Goal: Information Seeking & Learning: Compare options

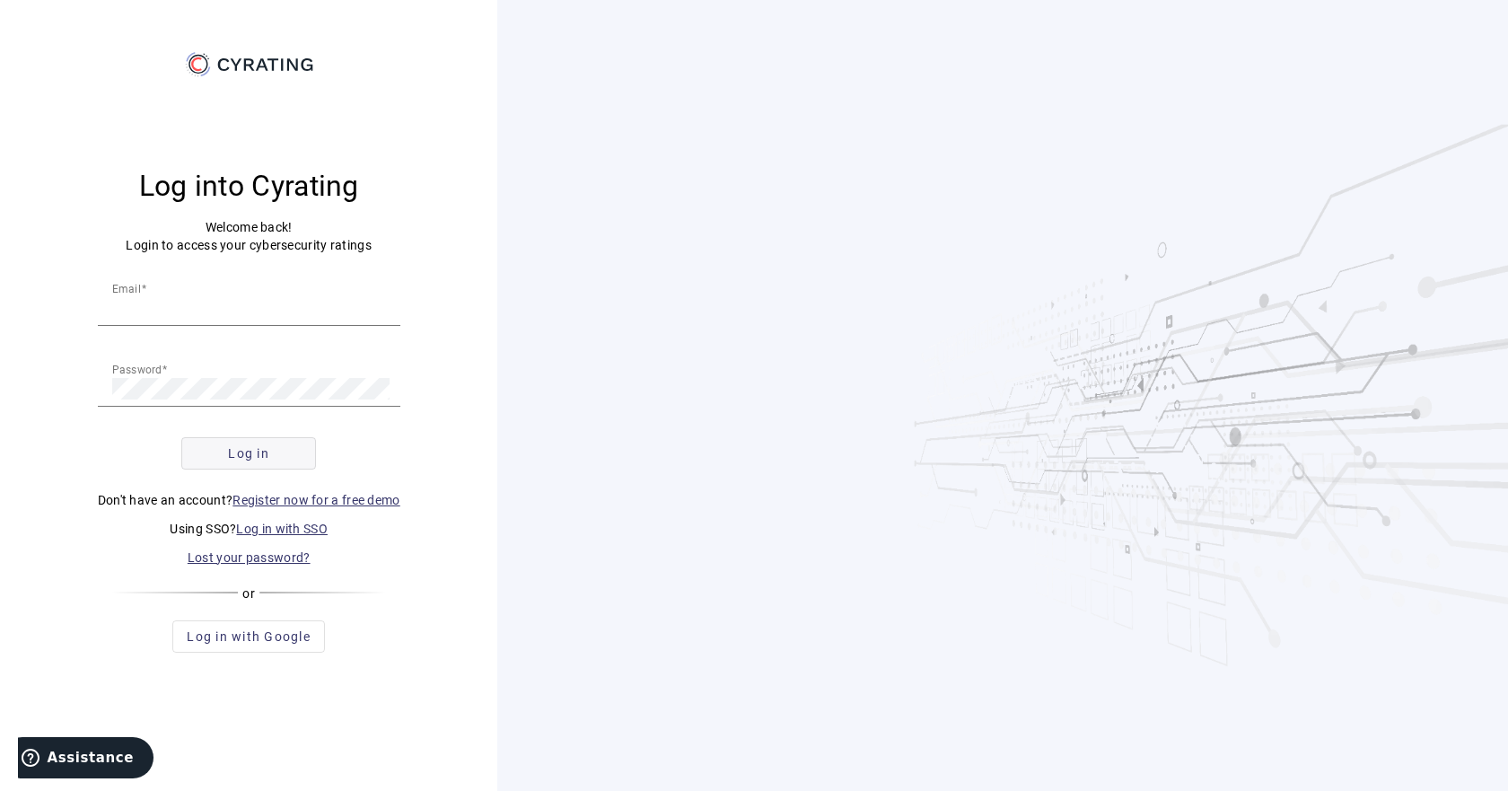
type input "[EMAIL_ADDRESS][DOMAIN_NAME]"
click at [249, 446] on span "Log in" at bounding box center [248, 453] width 41 height 18
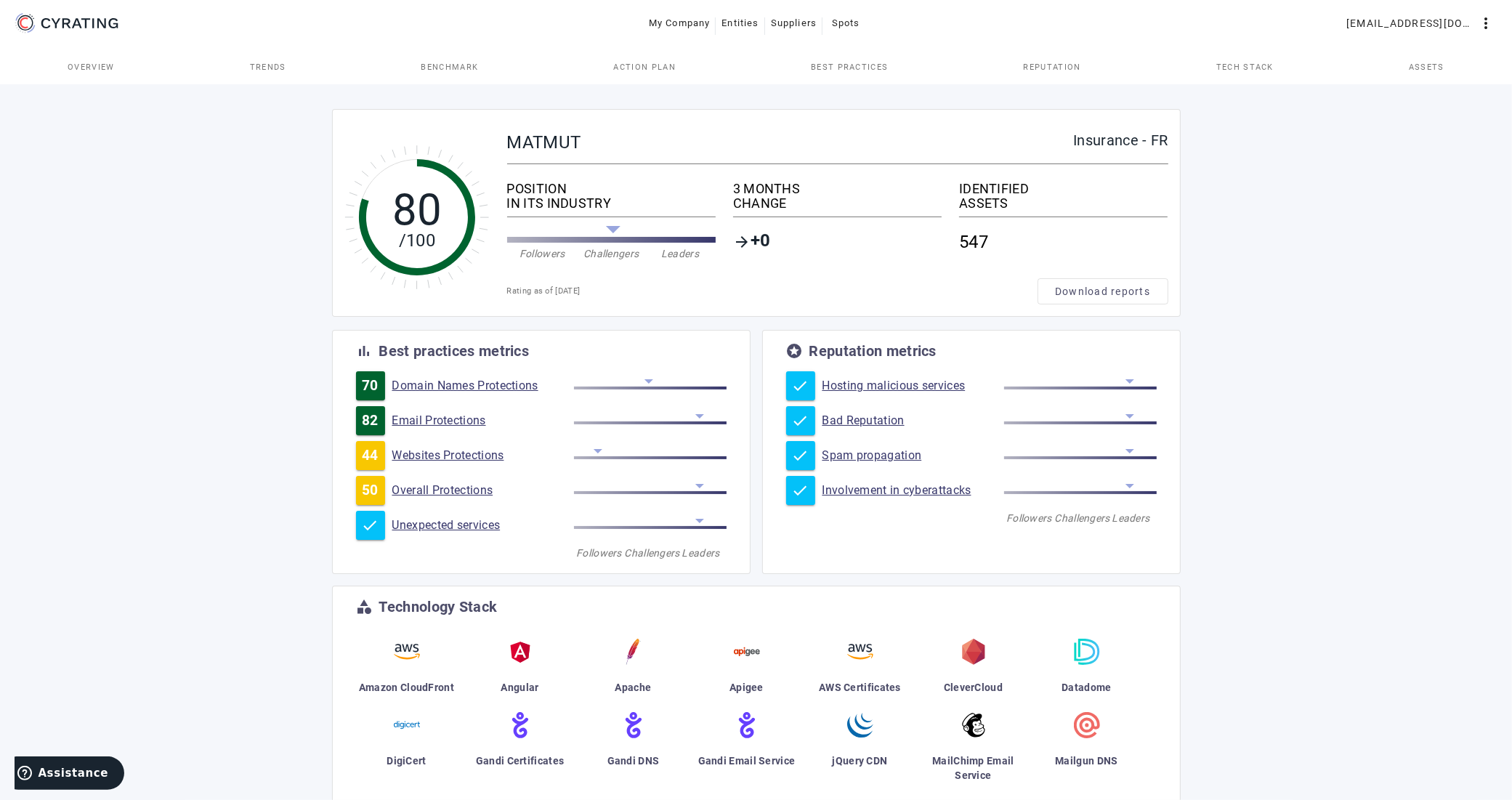
drag, startPoint x: 1201, startPoint y: 3, endPoint x: 1426, endPoint y: 725, distance: 756.2
click at [1220, 640] on div "80 /100 MATMUT Insurance - FR POSITION IN ITS INDUSTRY Followers Challengers Le…" at bounding box center [756, 581] width 1512 height 998
click at [278, 70] on span "Trends" at bounding box center [268, 67] width 36 height 8
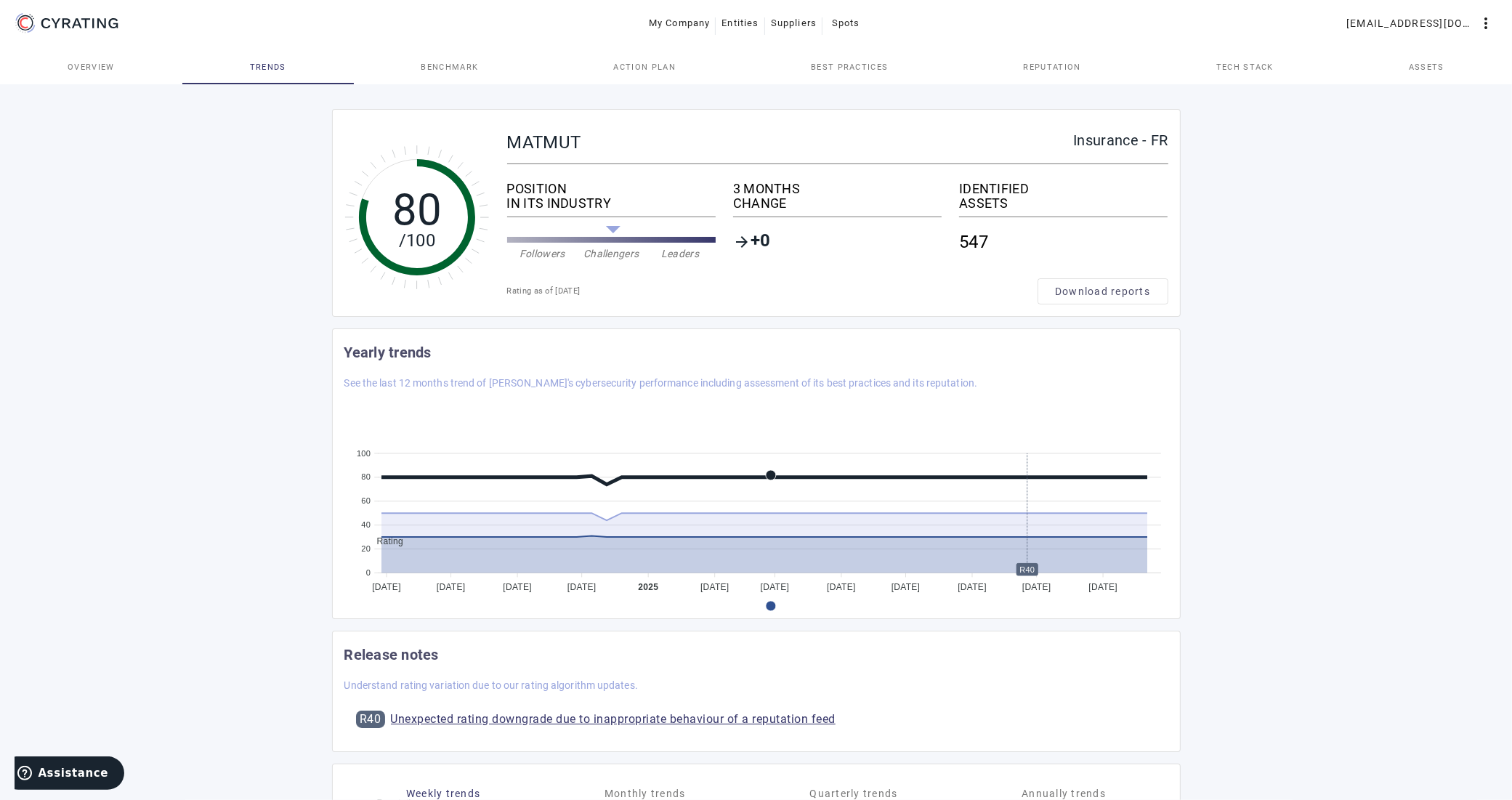
click at [420, 74] on link "Benchmark" at bounding box center [450, 66] width 193 height 35
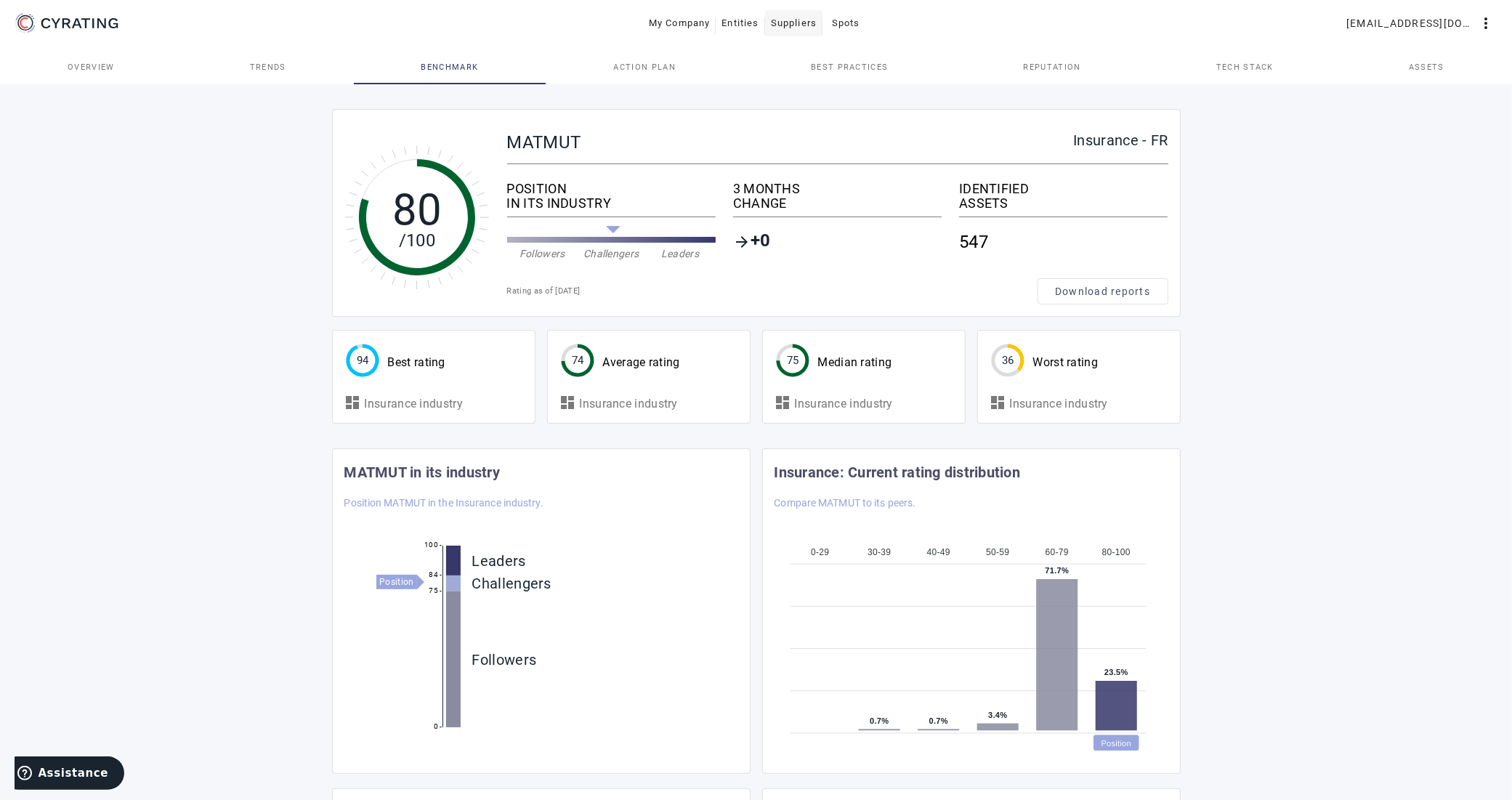
click at [791, 25] on span "Suppliers" at bounding box center [793, 23] width 46 height 23
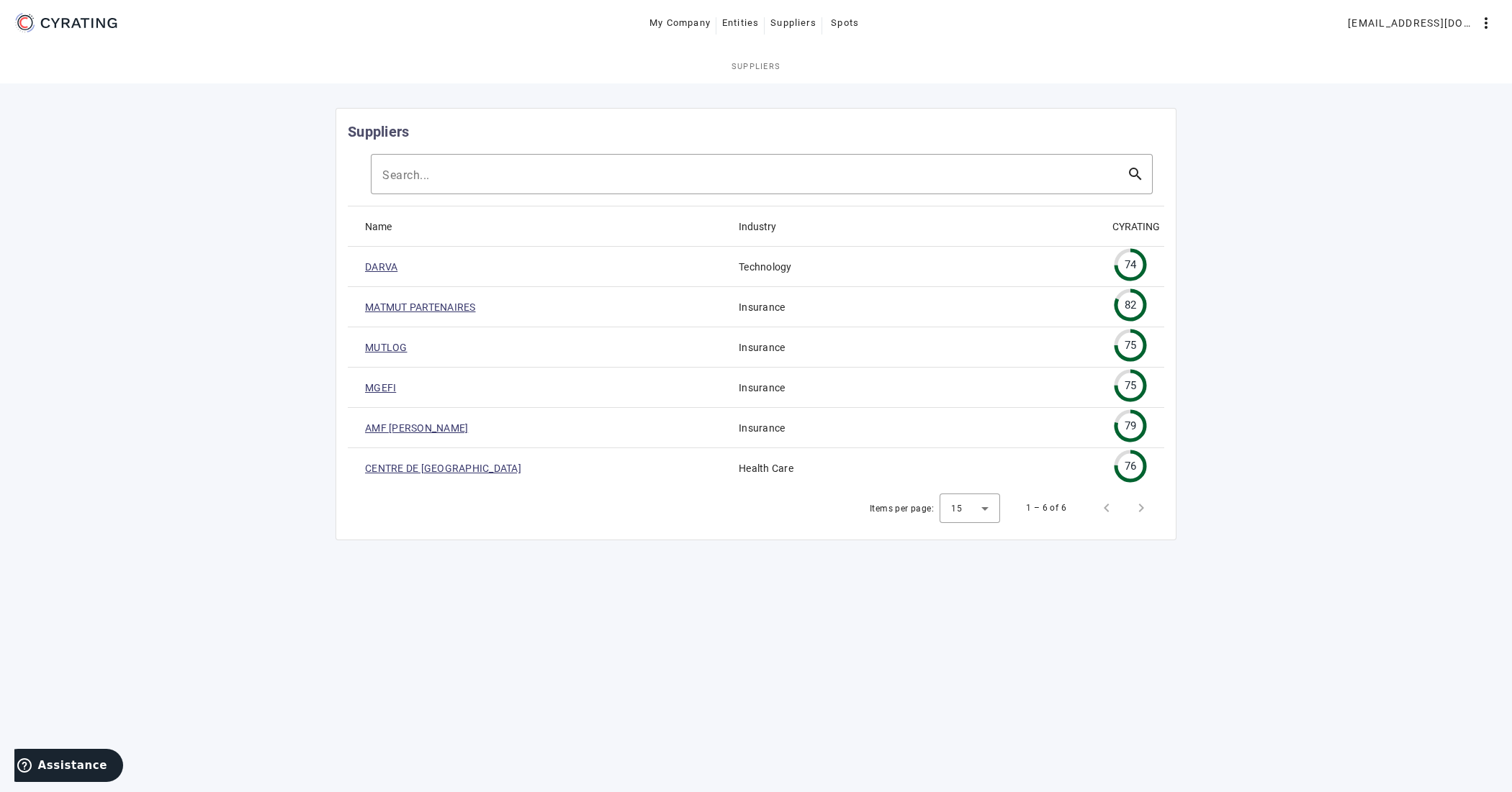
click at [447, 306] on link "MATMUT PARTENAIRES" at bounding box center [420, 307] width 111 height 14
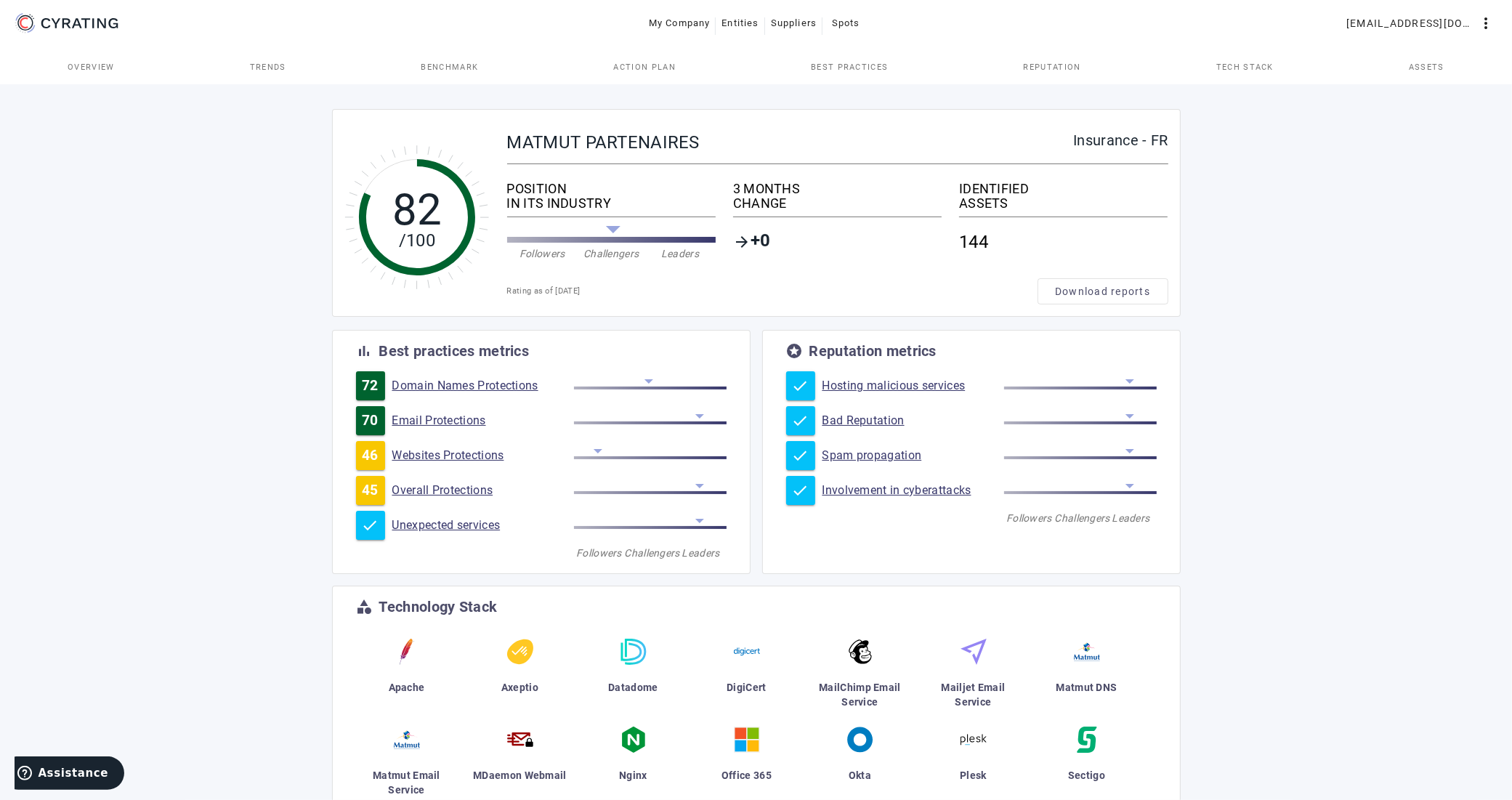
click at [458, 66] on span "Benchmark" at bounding box center [450, 67] width 57 height 8
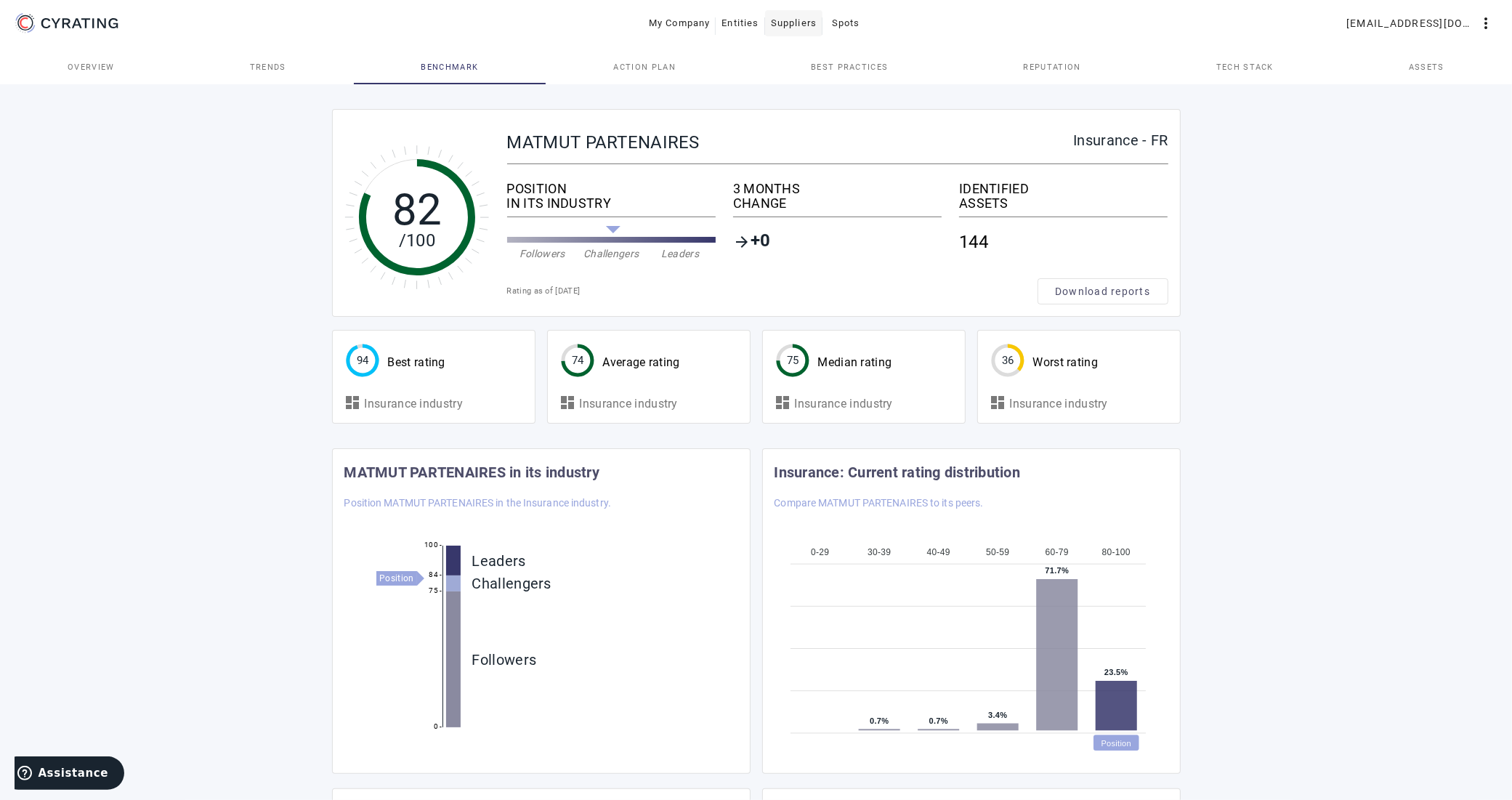
click at [790, 29] on span "Suppliers" at bounding box center [793, 23] width 46 height 23
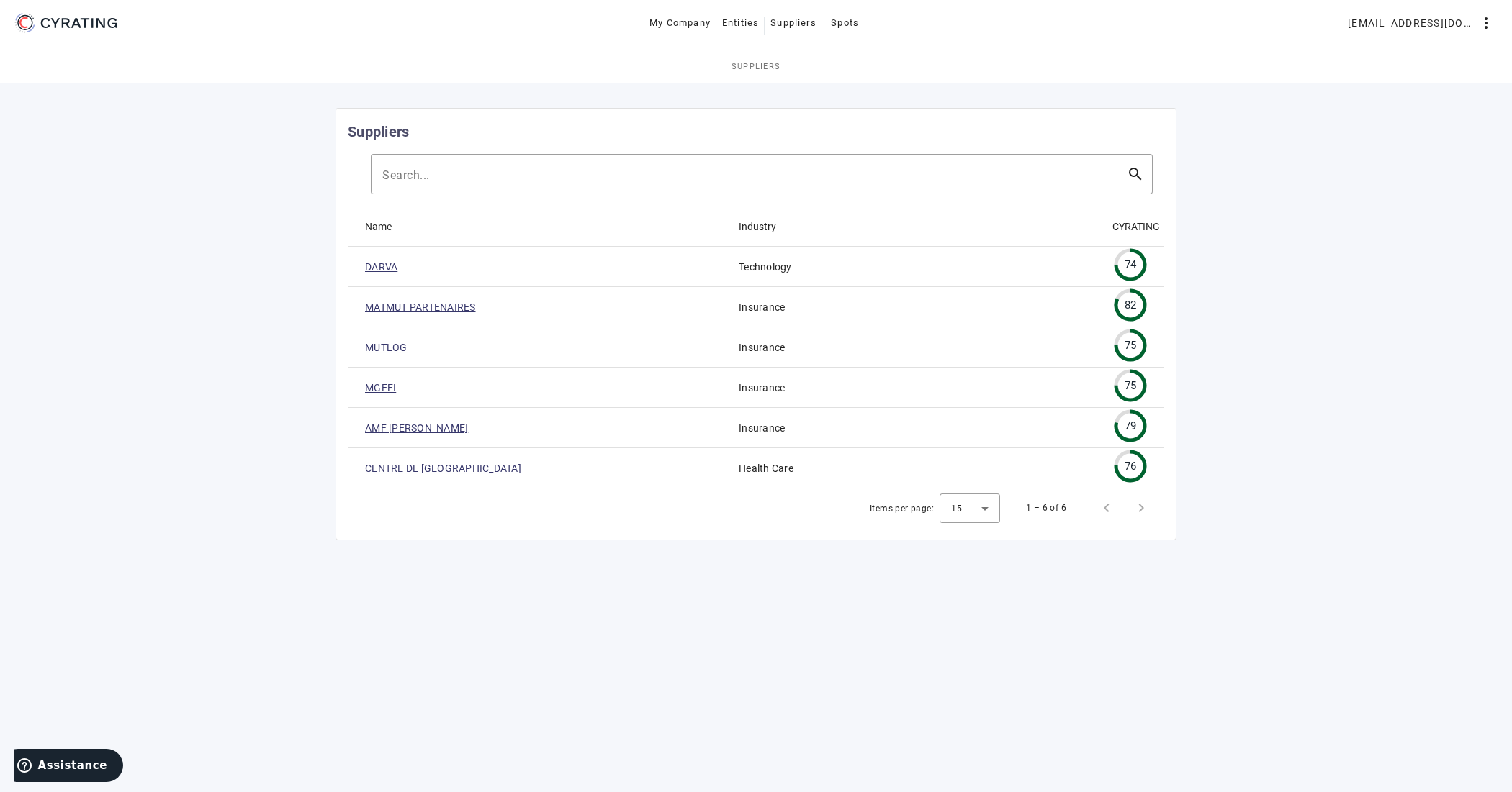
click at [390, 350] on link "MUTLOG" at bounding box center [386, 348] width 43 height 14
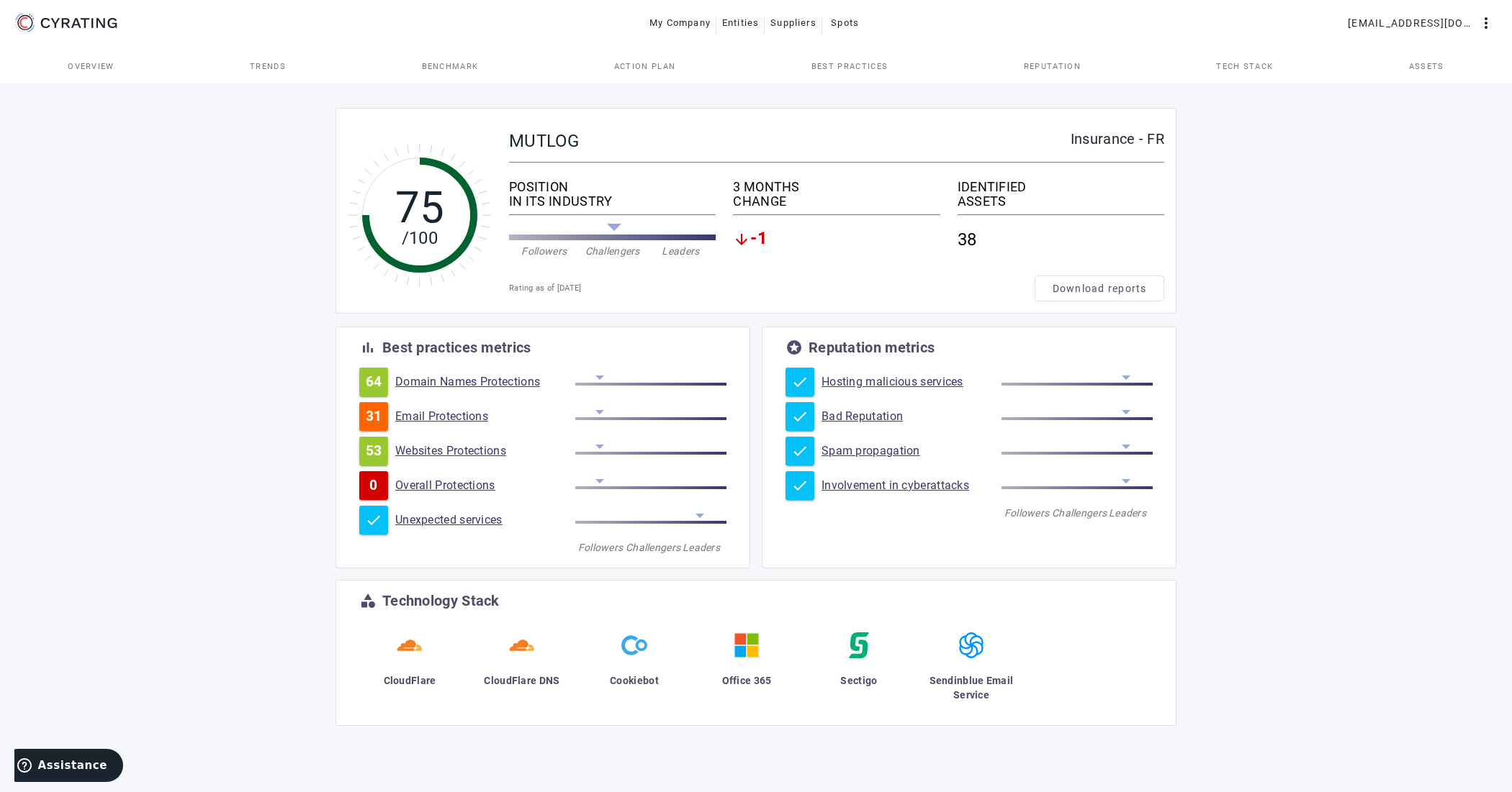
click at [464, 67] on span "Benchmark" at bounding box center [450, 67] width 57 height 8
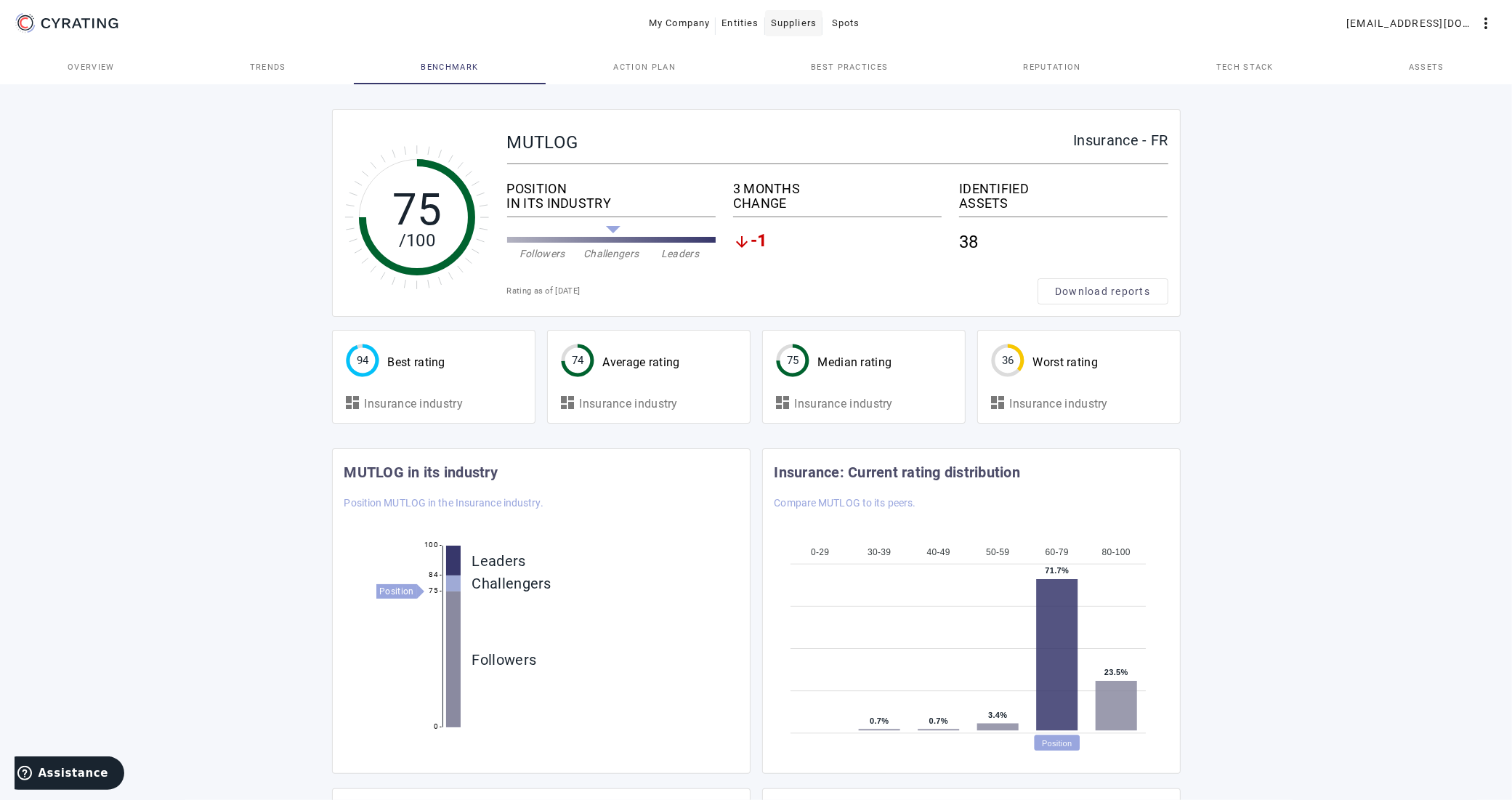
click at [790, 23] on span "Suppliers" at bounding box center [793, 23] width 46 height 23
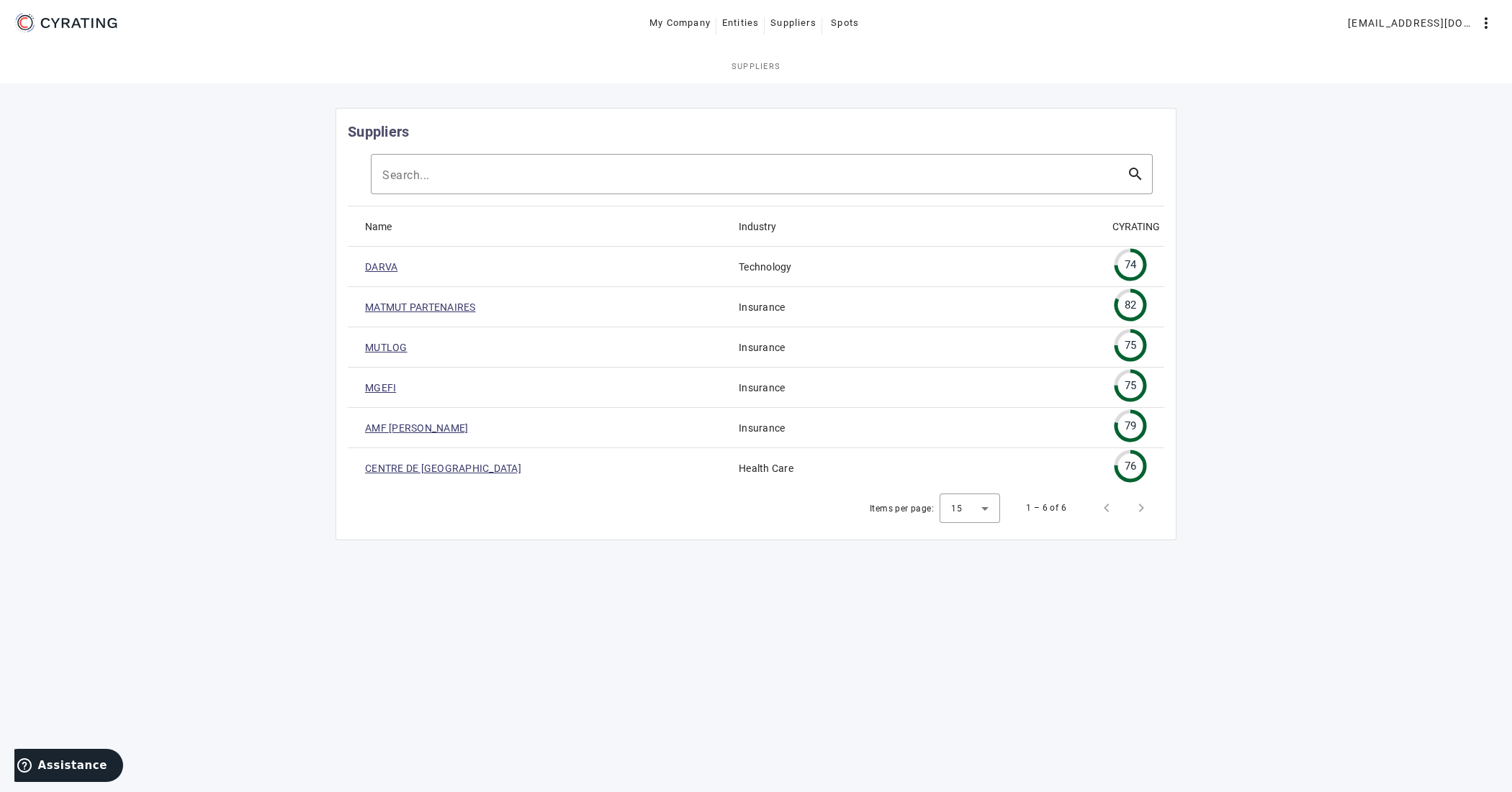
click at [383, 390] on link "MGEFI" at bounding box center [380, 388] width 31 height 14
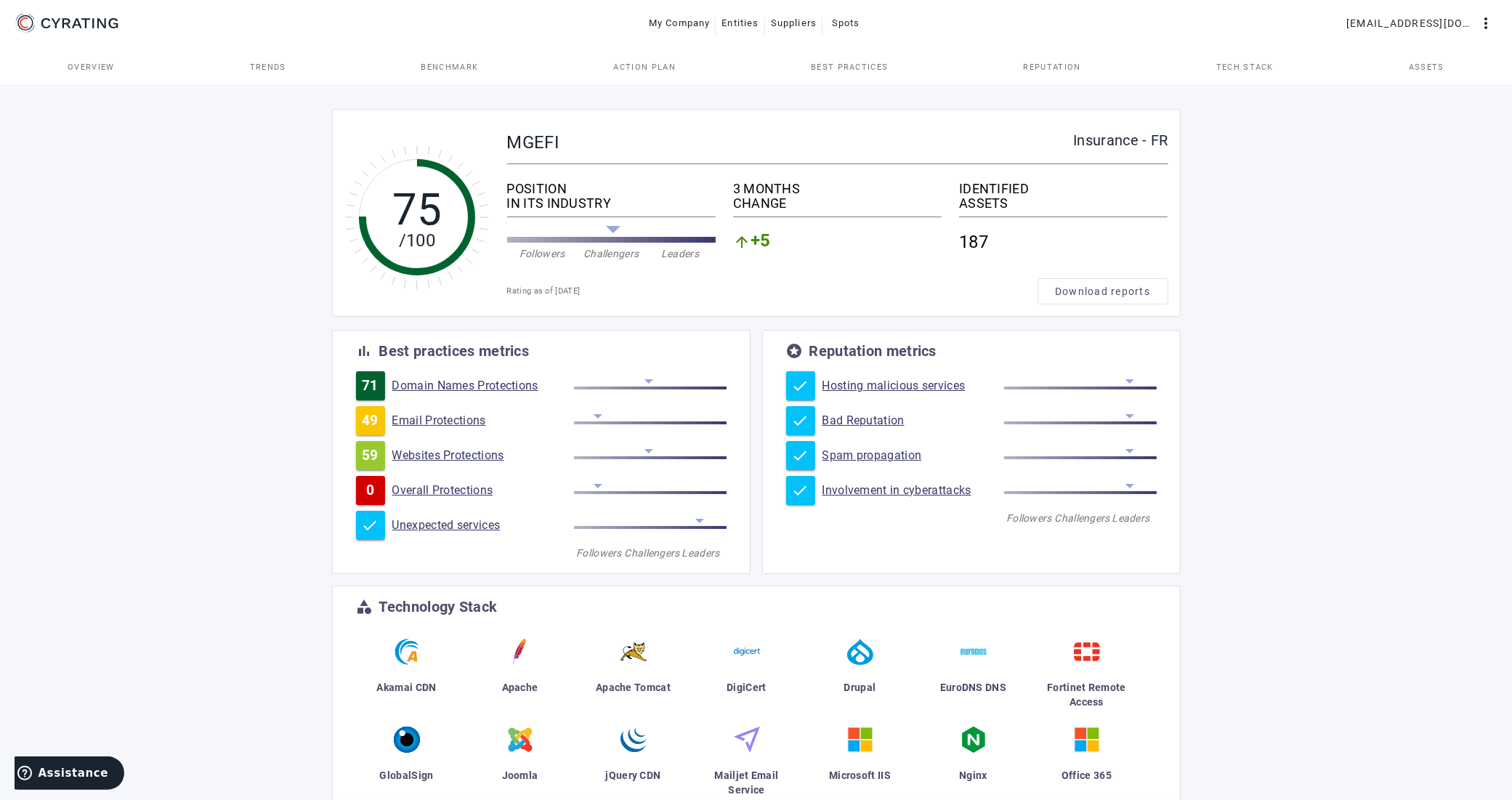
click at [469, 67] on span "Benchmark" at bounding box center [450, 67] width 57 height 8
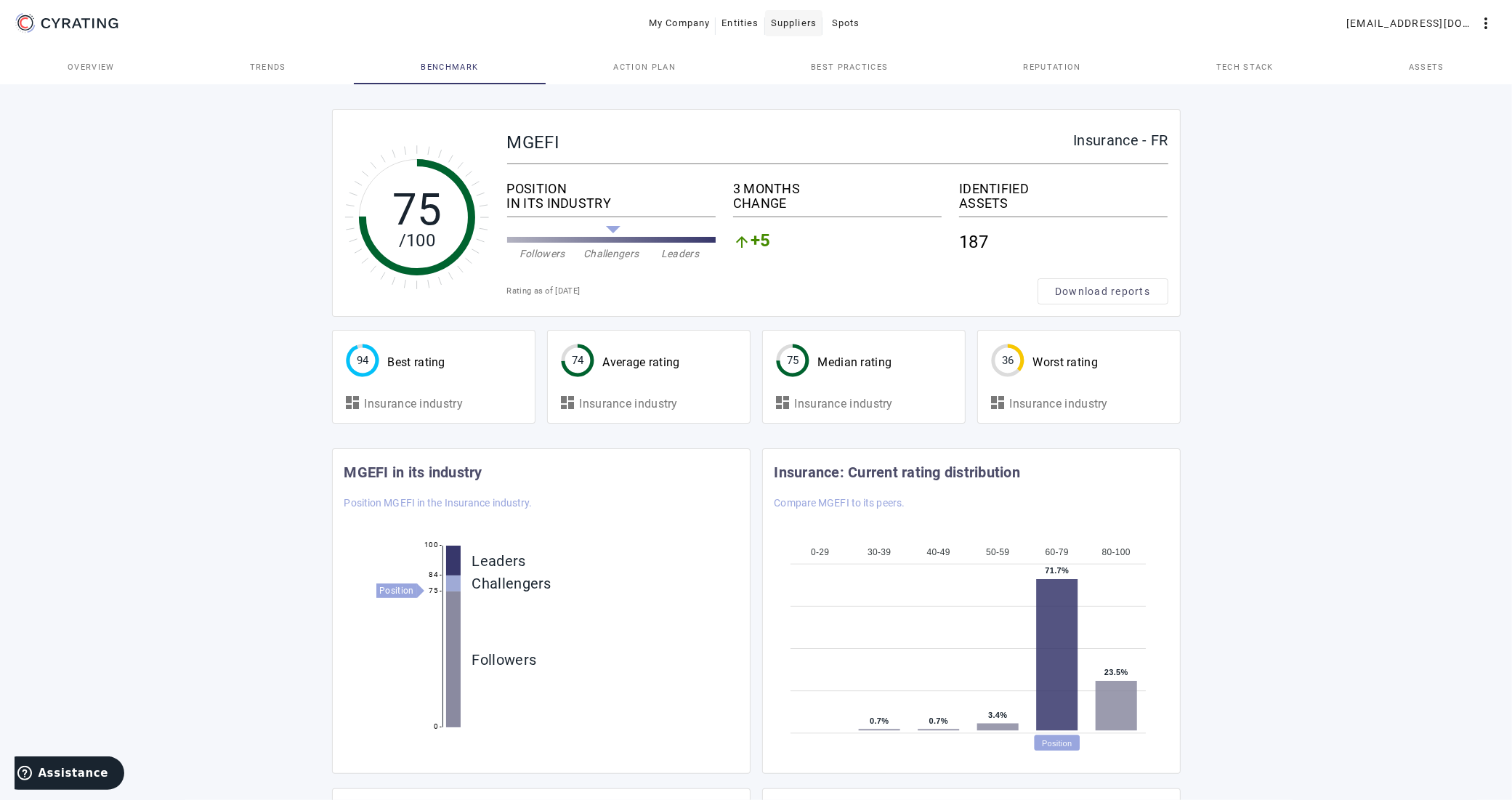
click at [794, 24] on span "Suppliers" at bounding box center [793, 23] width 46 height 23
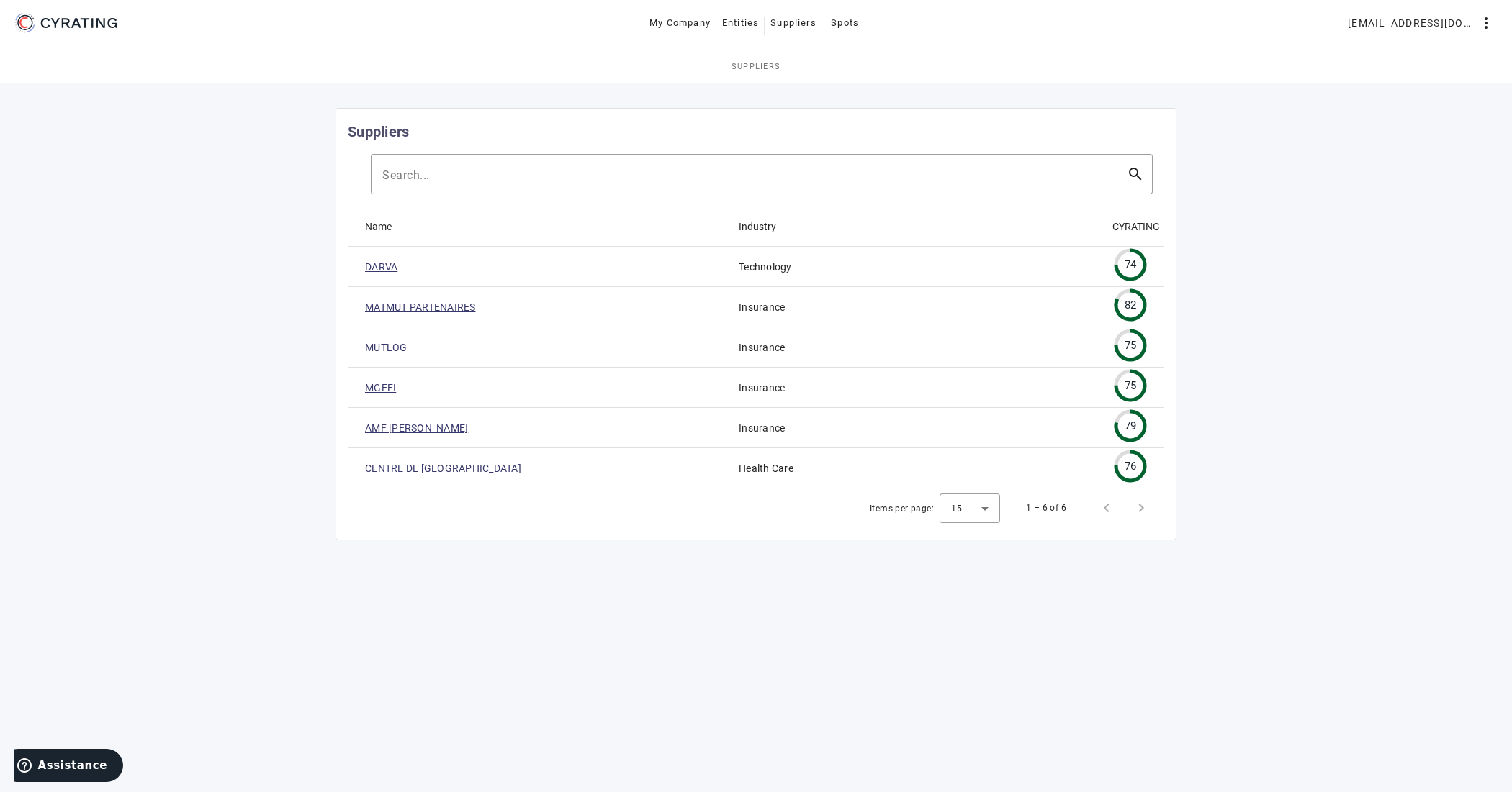
click at [383, 430] on link "AMF [PERSON_NAME]" at bounding box center [416, 428] width 103 height 14
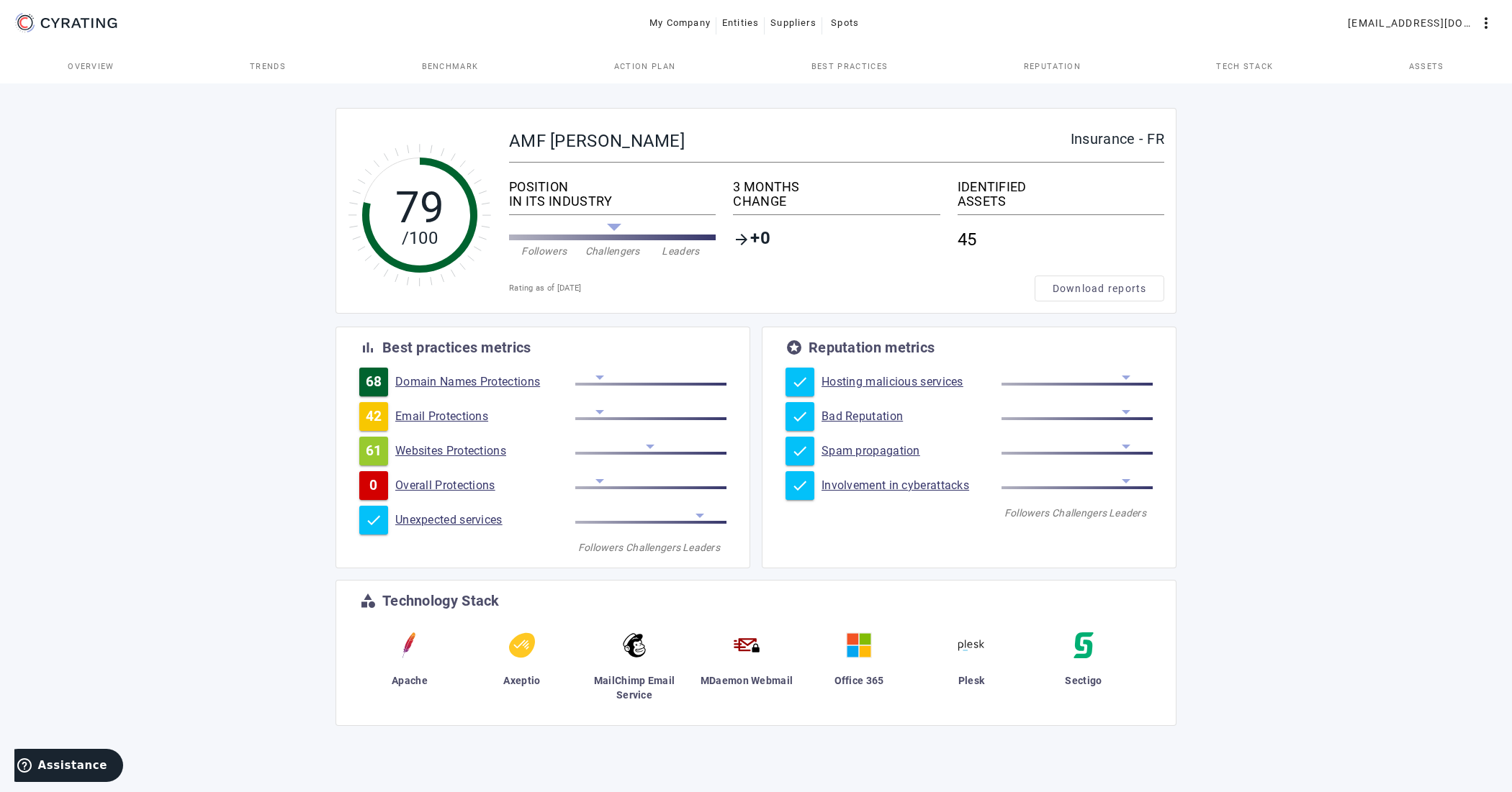
click at [468, 68] on span "Benchmark" at bounding box center [450, 67] width 57 height 8
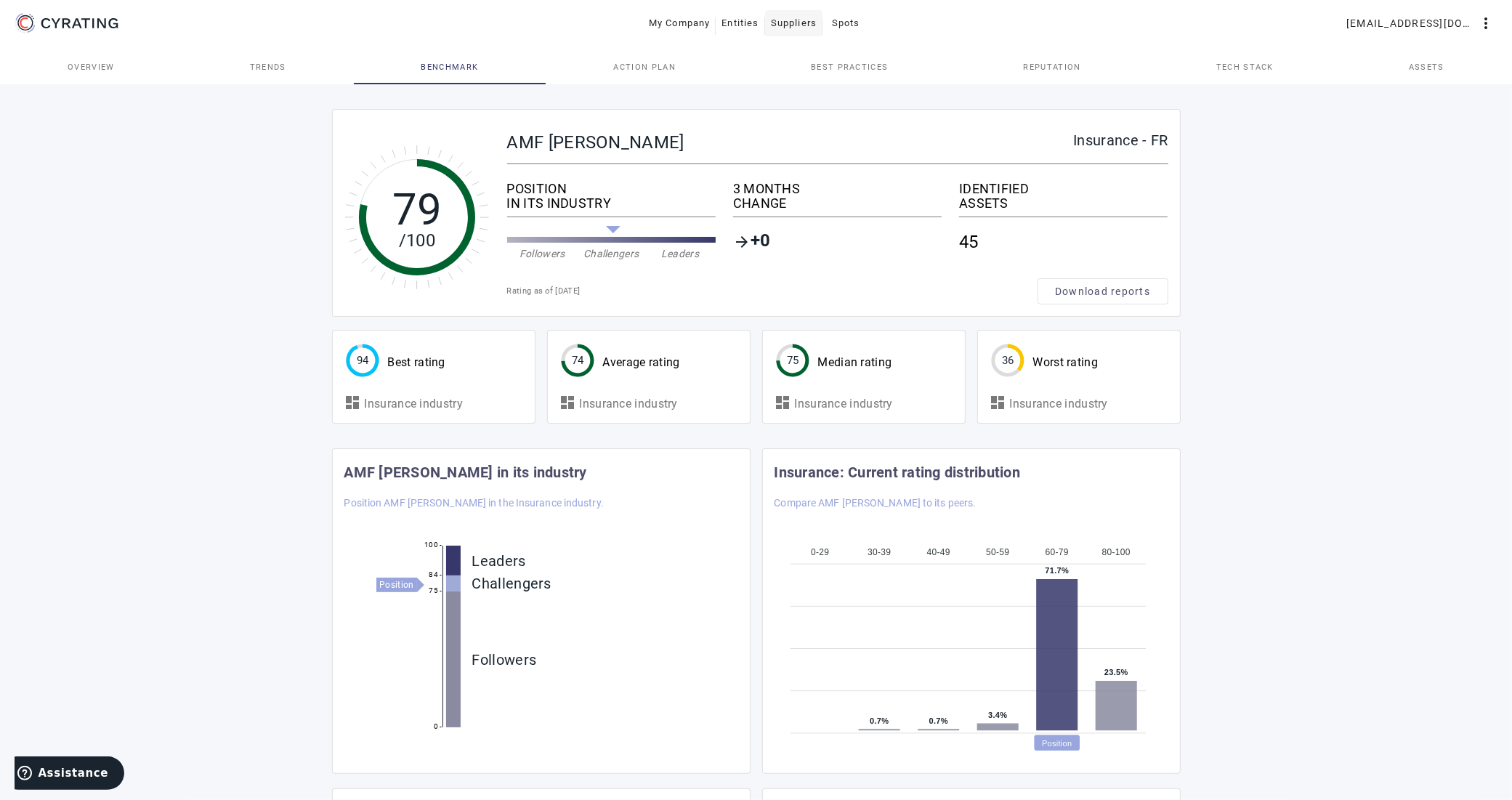
click at [808, 27] on span "Suppliers" at bounding box center [793, 23] width 46 height 23
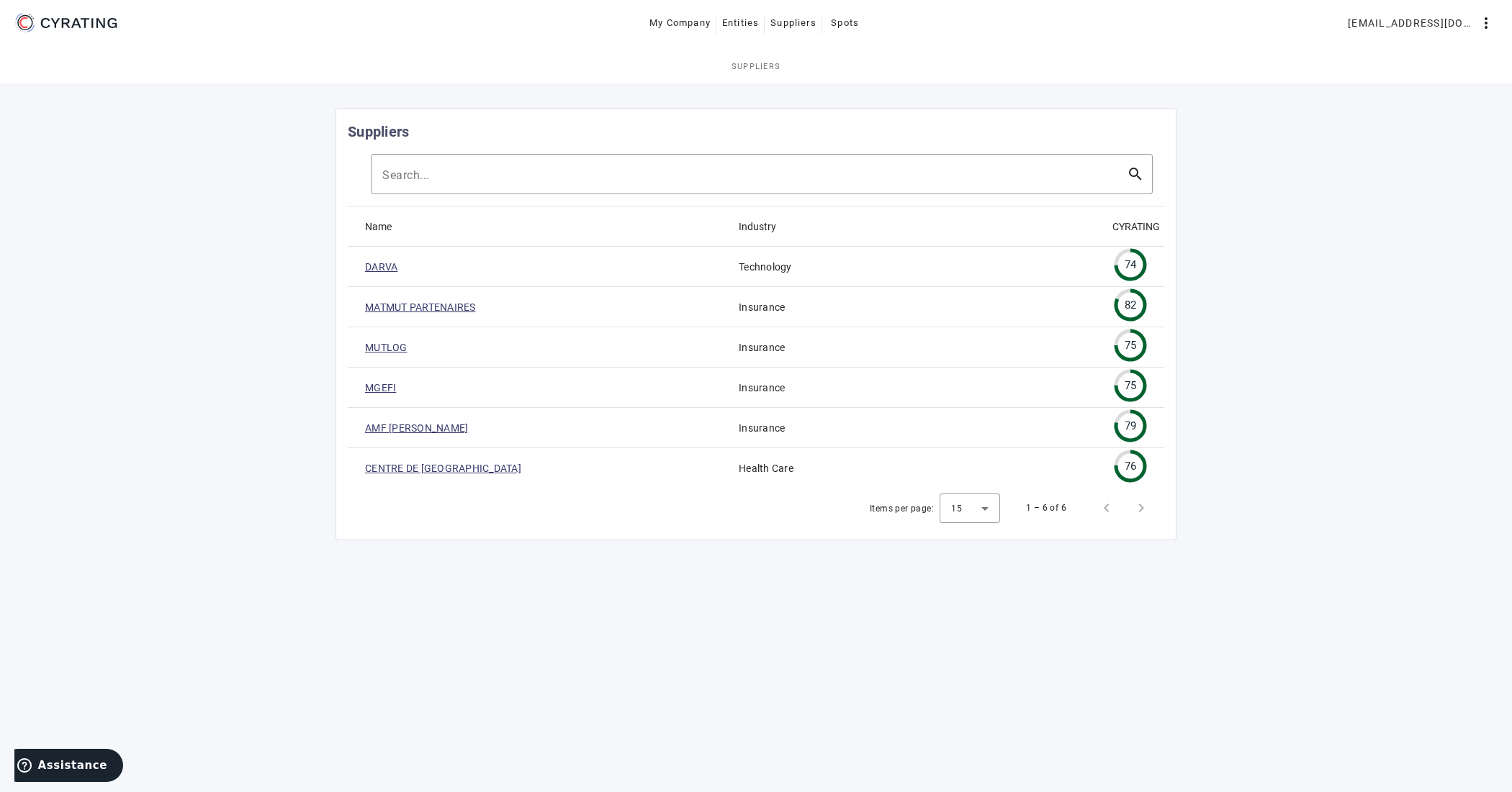
click at [501, 473] on link "CENTRE DE [GEOGRAPHIC_DATA]" at bounding box center [443, 468] width 156 height 14
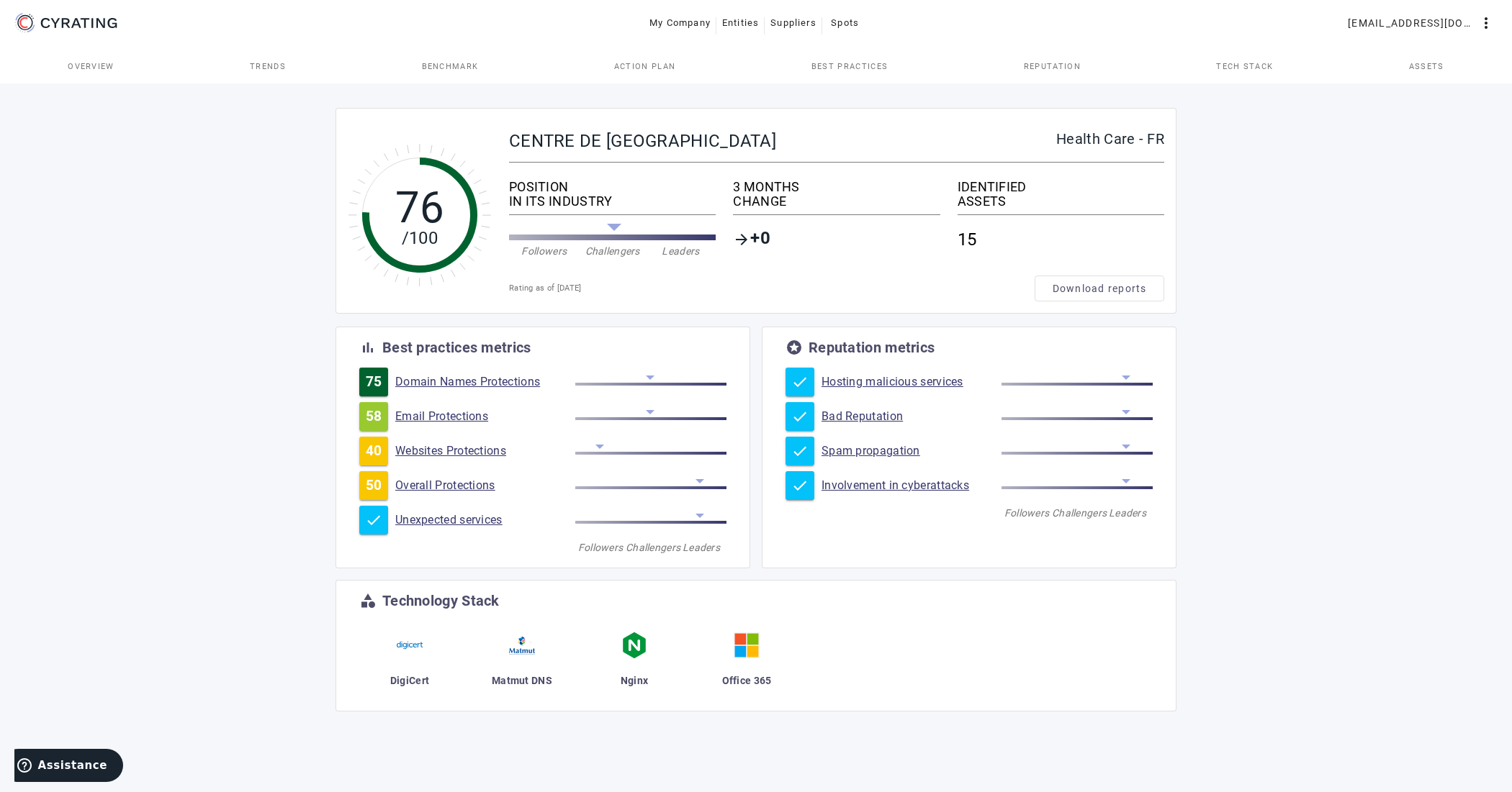
click at [466, 65] on span "Benchmark" at bounding box center [450, 67] width 57 height 8
